Goal: Find contact information: Find contact information

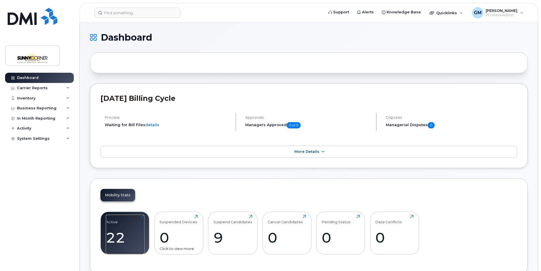
drag, startPoint x: 133, startPoint y: 223, endPoint x: 191, endPoint y: 216, distance: 58.7
click at [133, 223] on div "Active 22 Click to view more" at bounding box center [125, 233] width 38 height 36
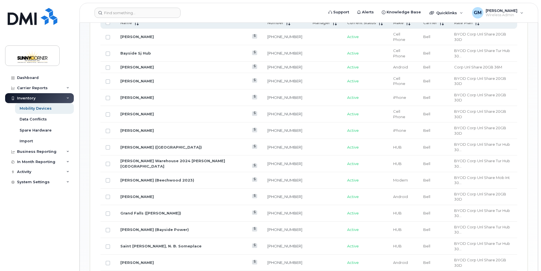
scroll to position [323, 0]
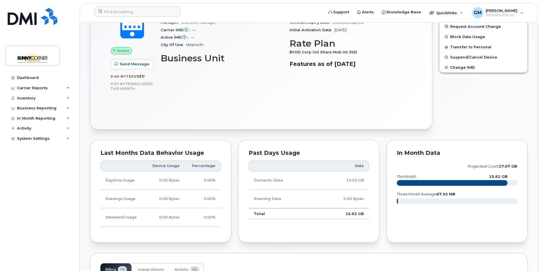
scroll to position [208, 0]
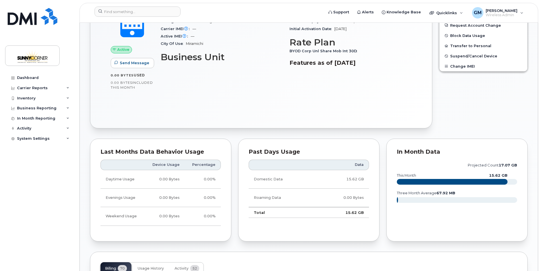
click at [421, 181] on rect at bounding box center [452, 182] width 111 height 6
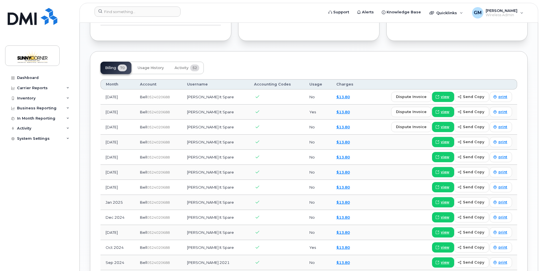
scroll to position [411, 0]
